Goal: Navigation & Orientation: Find specific page/section

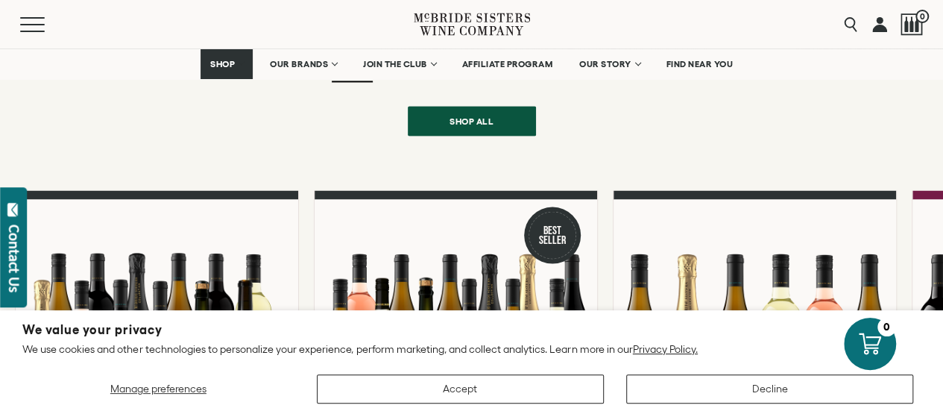
scroll to position [1193, 0]
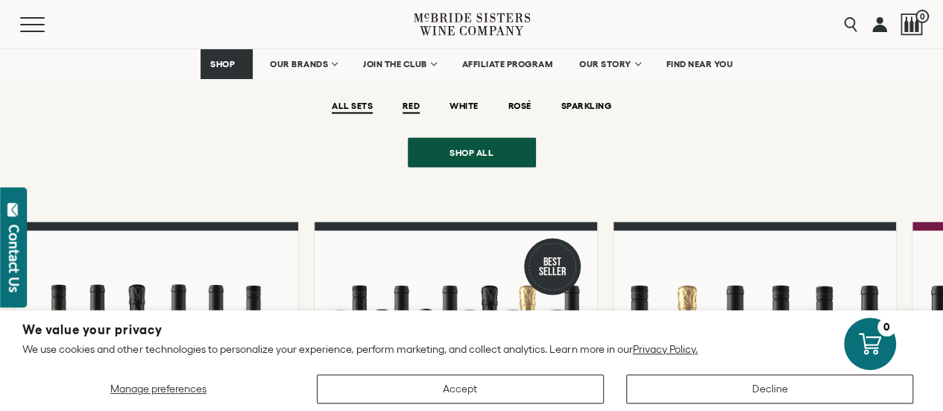
click at [413, 101] on span "RED" at bounding box center [411, 107] width 17 height 13
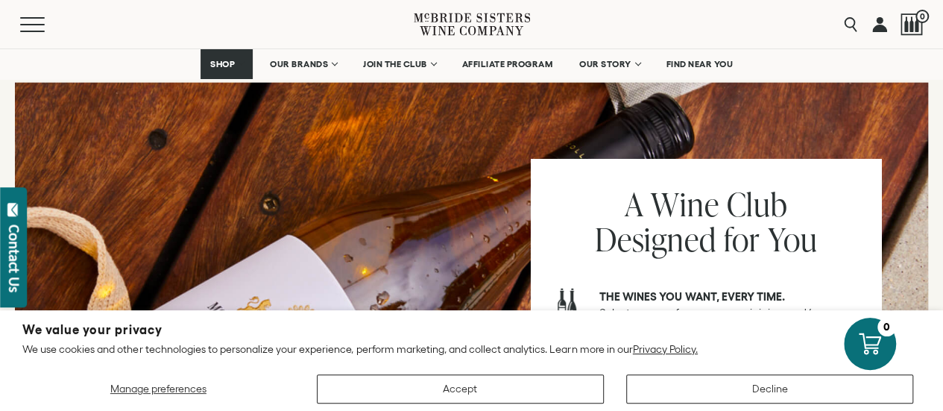
scroll to position [1939, 0]
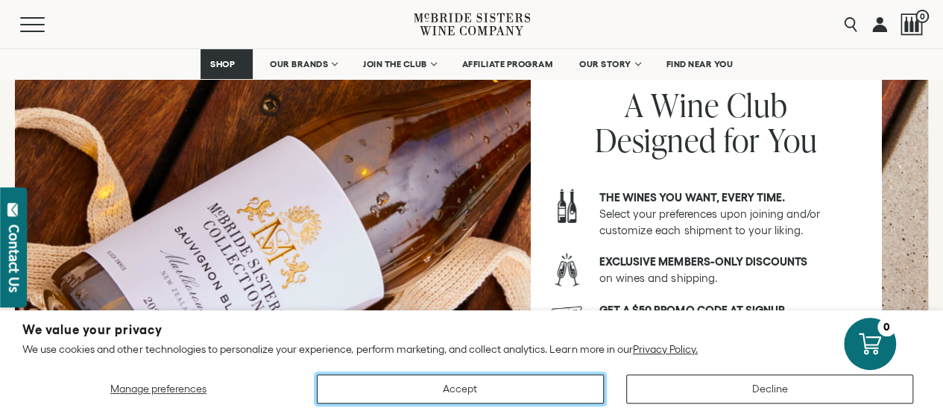
click at [515, 383] on button "Accept" at bounding box center [460, 388] width 287 height 29
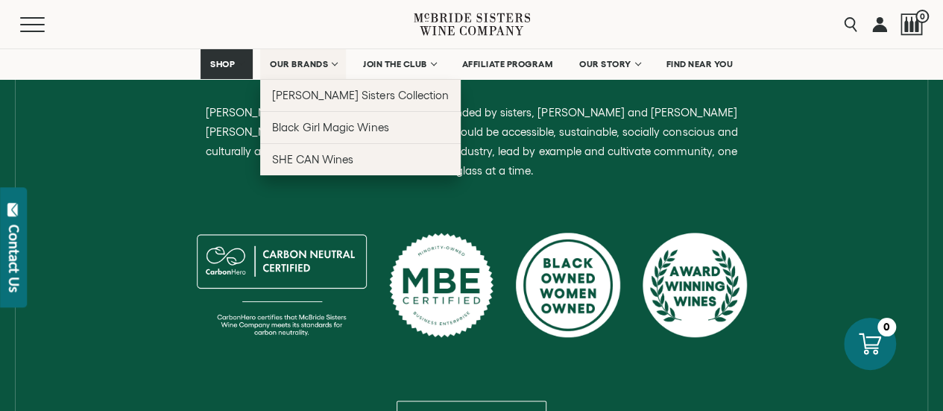
scroll to position [671, 0]
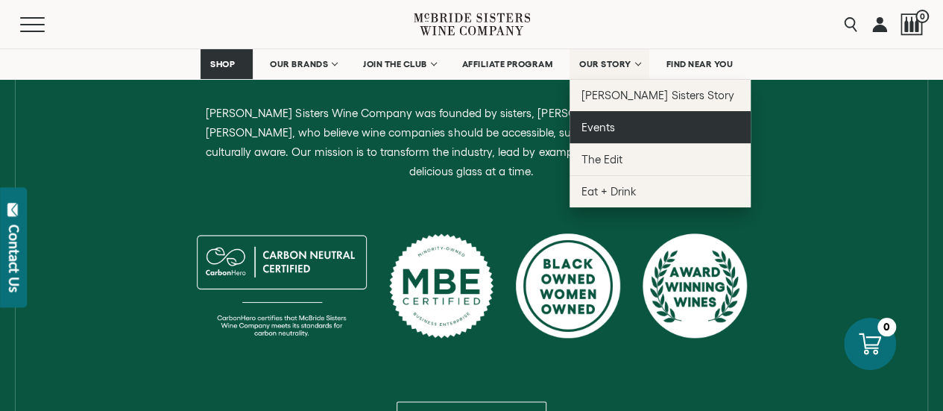
click at [623, 123] on link "Events" at bounding box center [660, 127] width 181 height 32
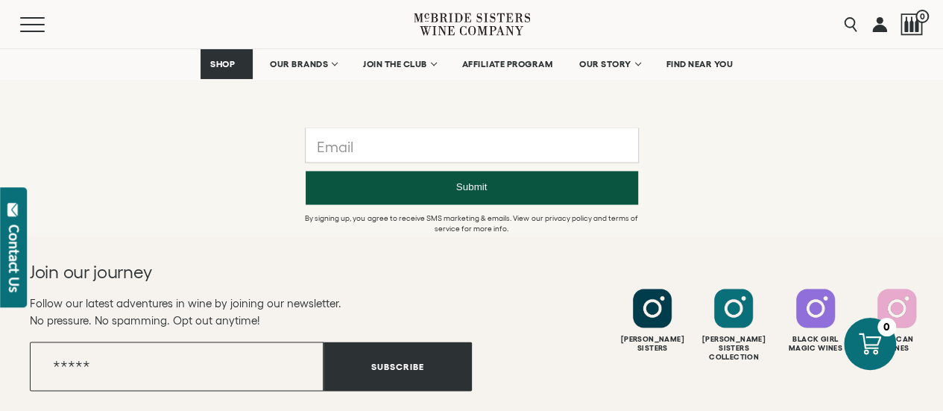
scroll to position [1342, 0]
